Goal: Information Seeking & Learning: Learn about a topic

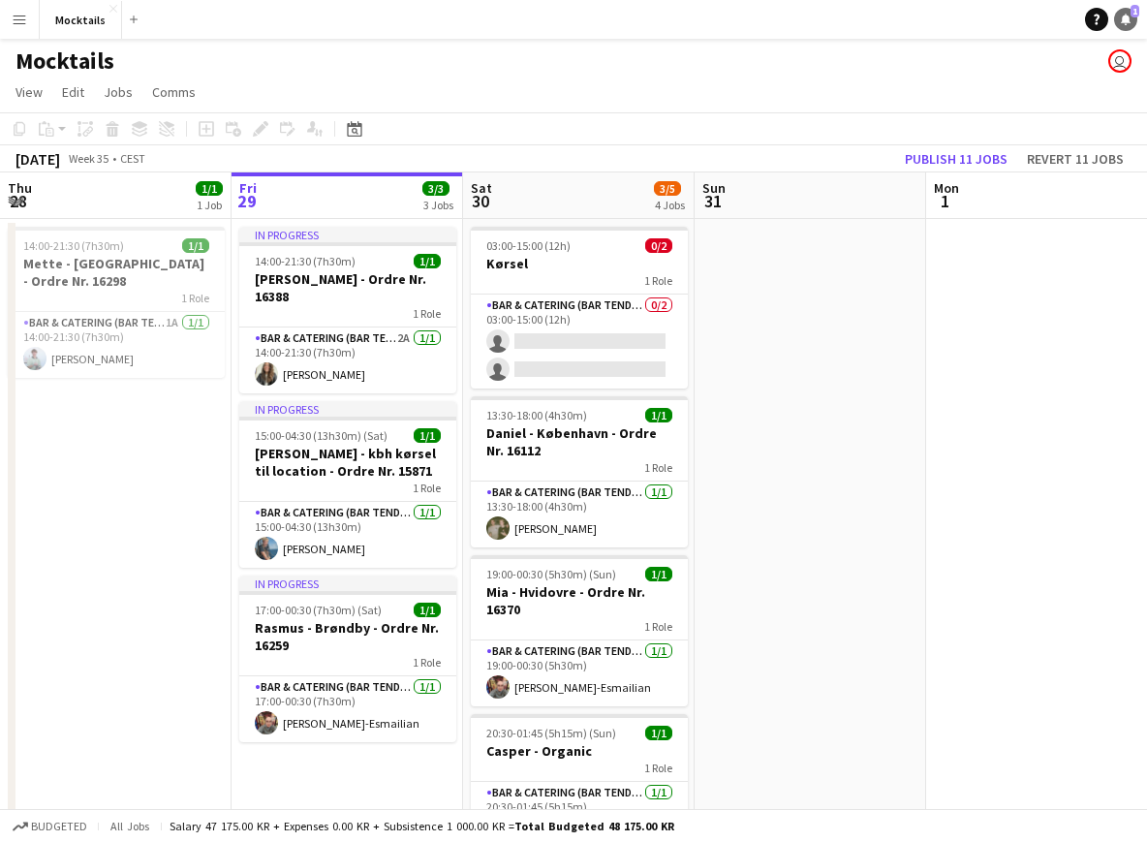
click at [1129, 21] on icon "Notifications" at bounding box center [1126, 20] width 12 height 12
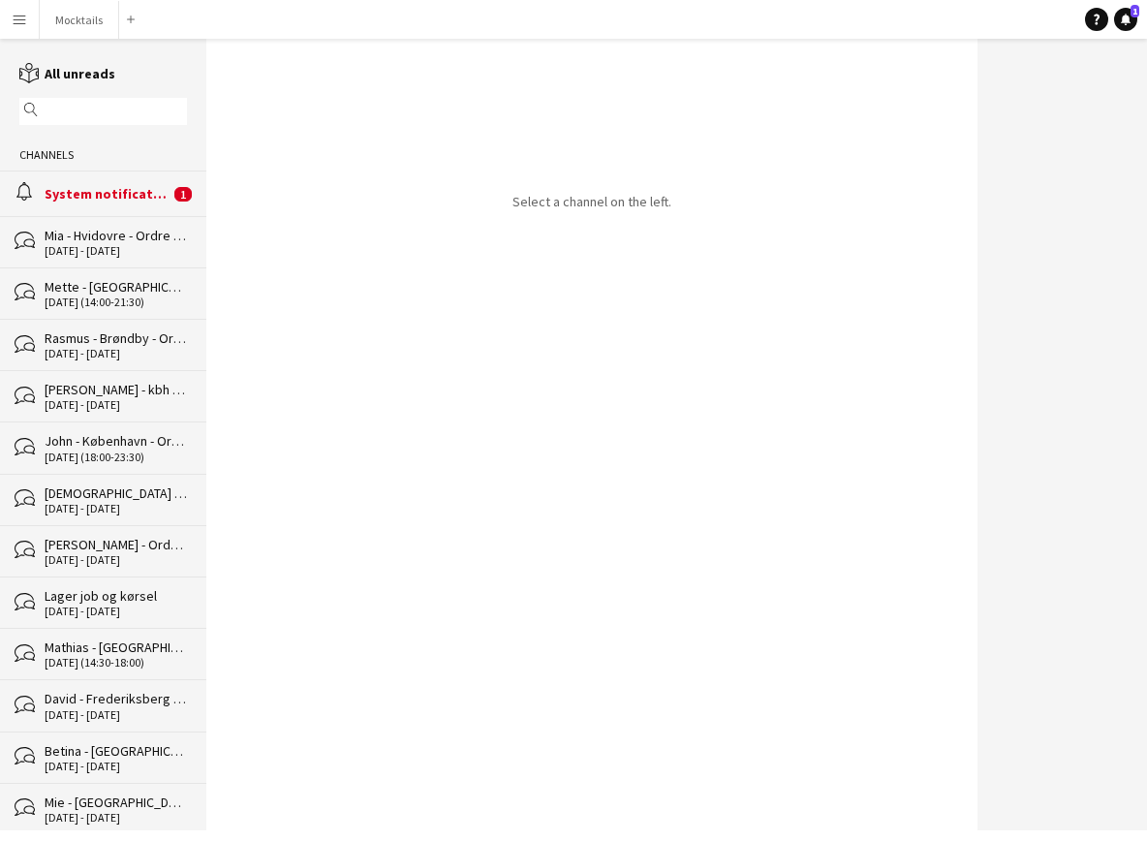
click at [158, 194] on div "System notifications" at bounding box center [107, 193] width 125 height 17
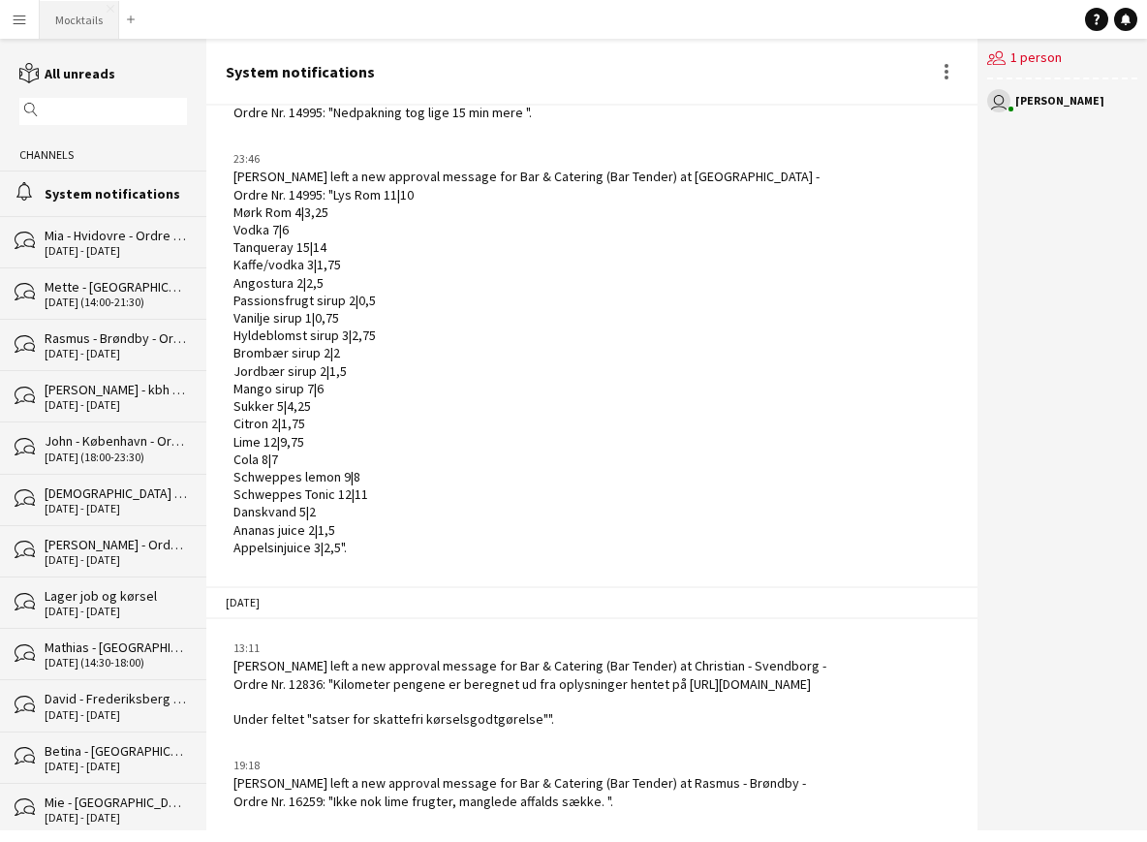
click at [86, 31] on button "Mocktails Close" at bounding box center [79, 20] width 79 height 38
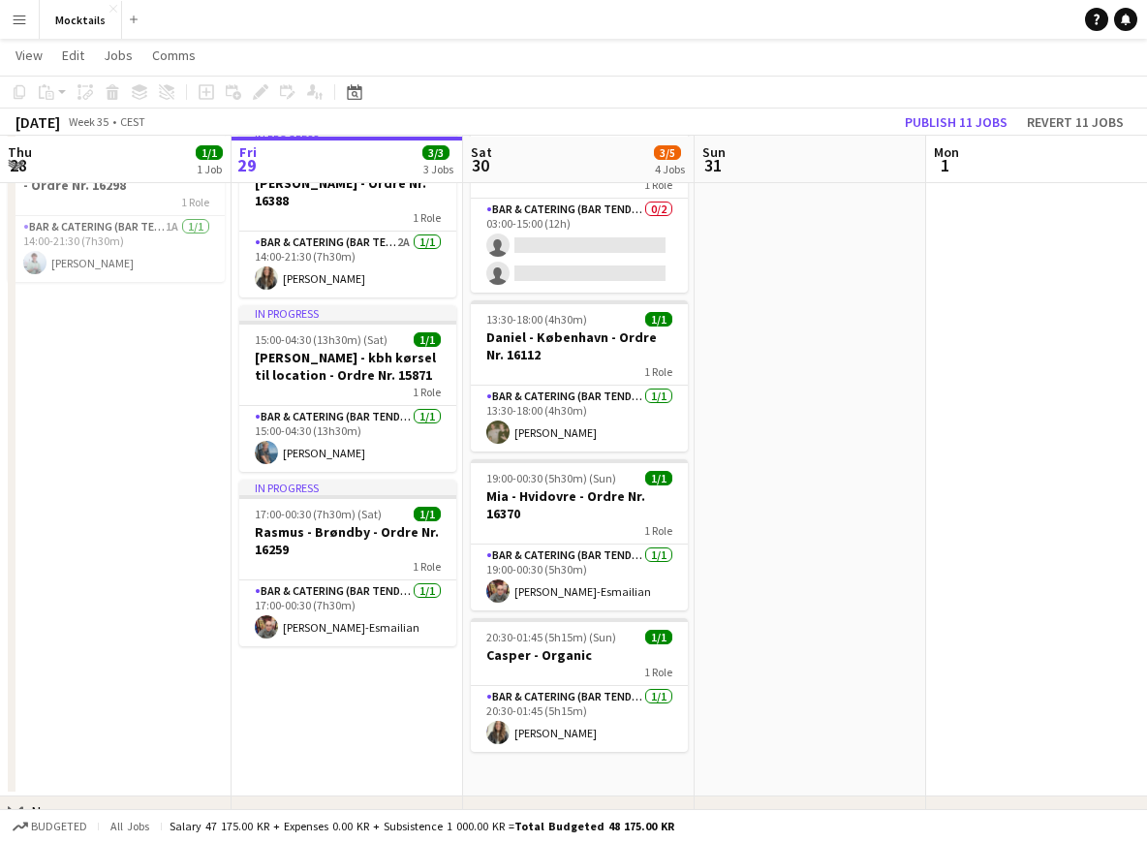
scroll to position [95, 0]
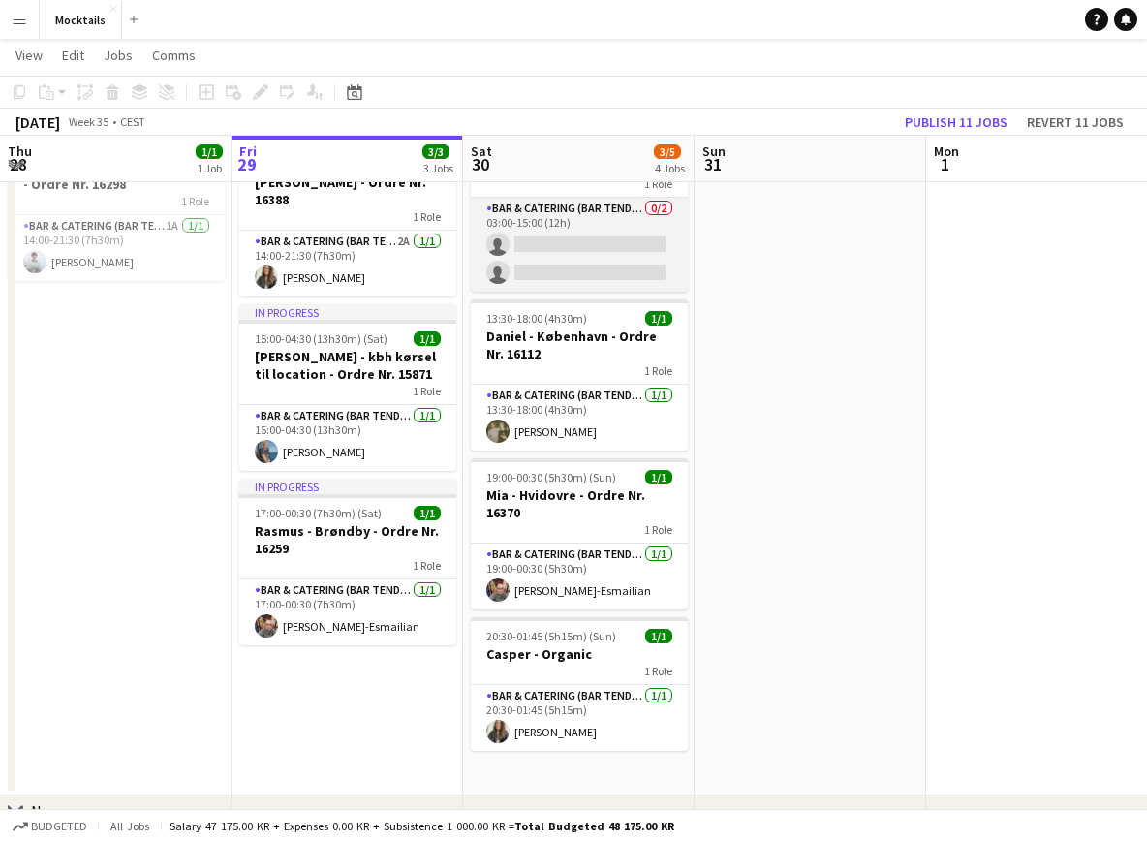
click at [600, 259] on app-card-role "Bar & Catering (Bar Tender) 0/2 03:00-15:00 (12h) single-neutral-actions single…" at bounding box center [579, 245] width 217 height 94
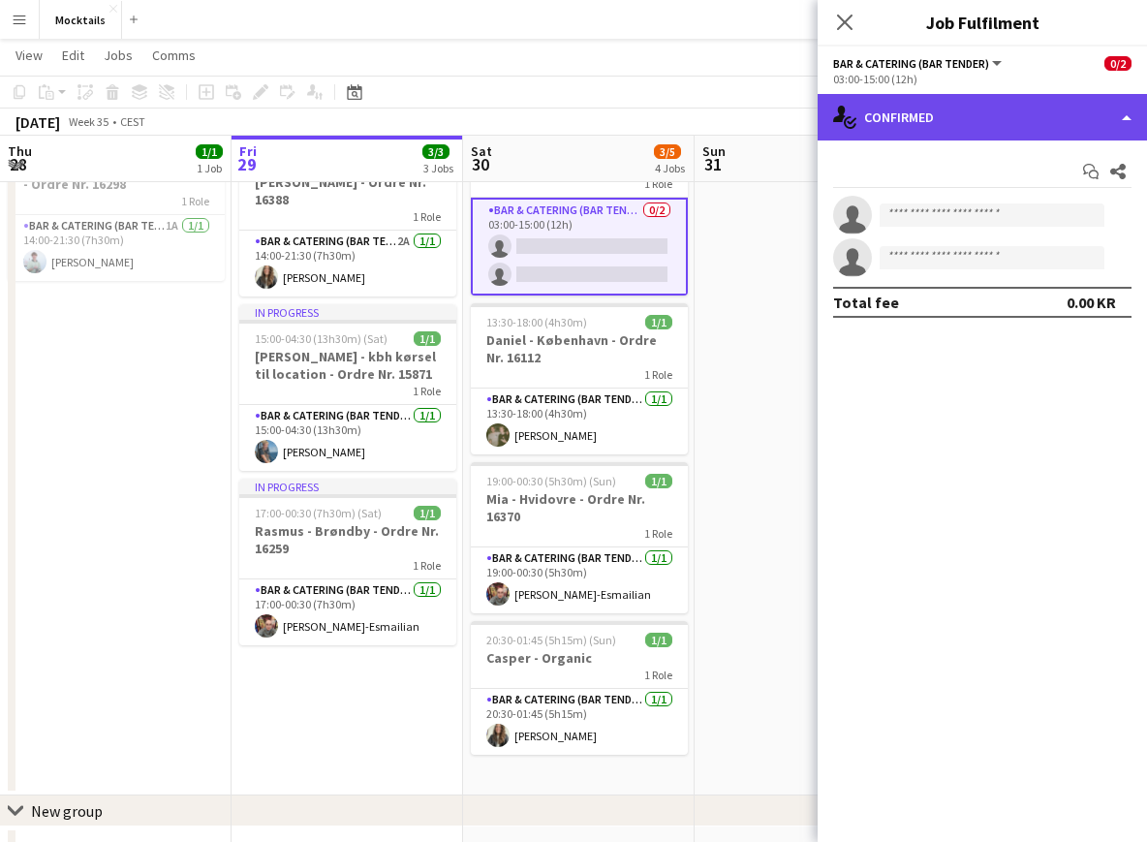
click at [1005, 127] on div "single-neutral-actions-check-2 Confirmed" at bounding box center [981, 117] width 329 height 46
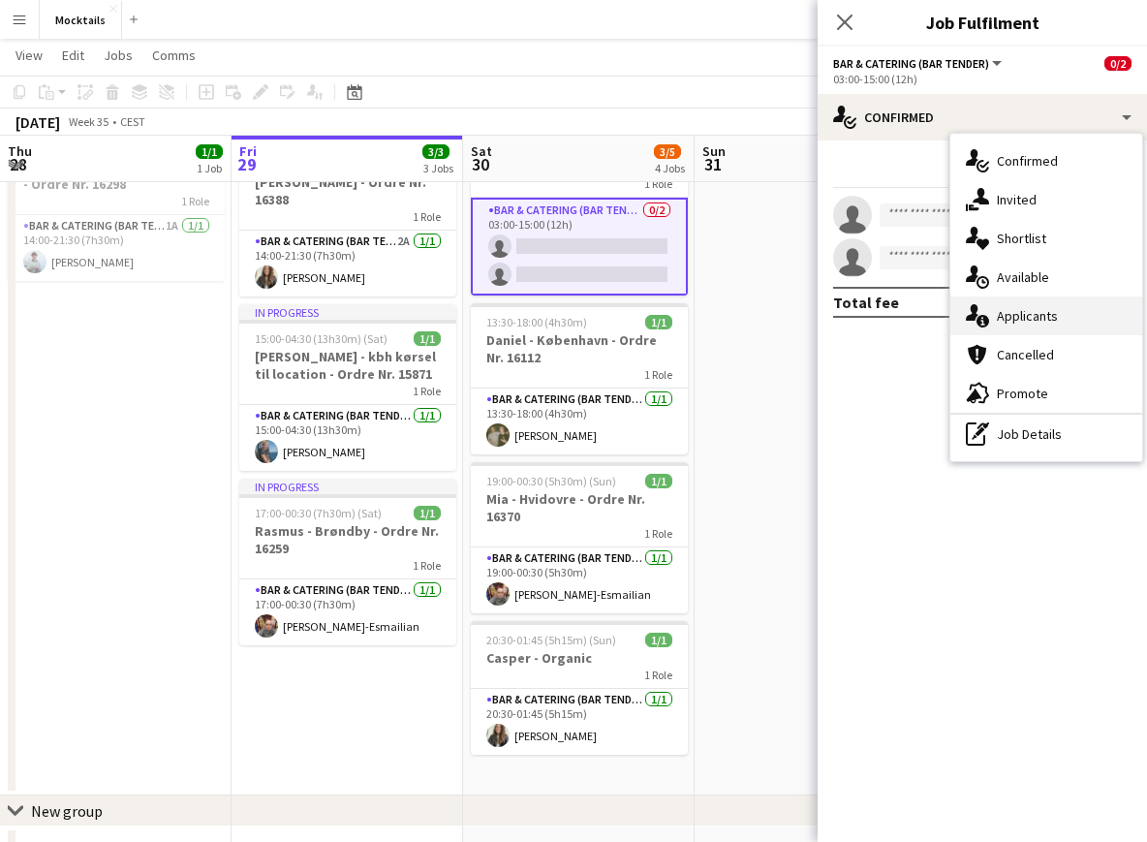
click at [1076, 319] on div "single-neutral-actions-information Applicants" at bounding box center [1046, 315] width 192 height 39
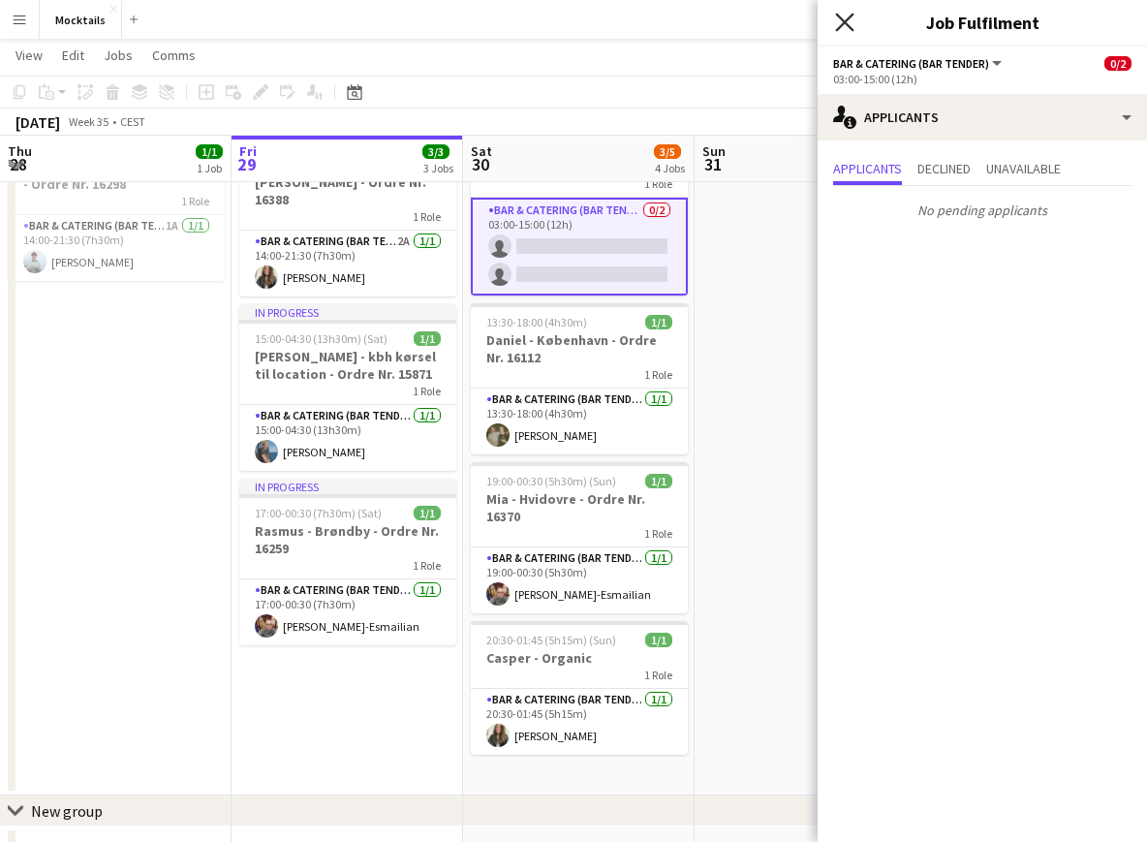
click at [852, 17] on icon "Close pop-in" at bounding box center [844, 22] width 18 height 18
